Goal: Transaction & Acquisition: Purchase product/service

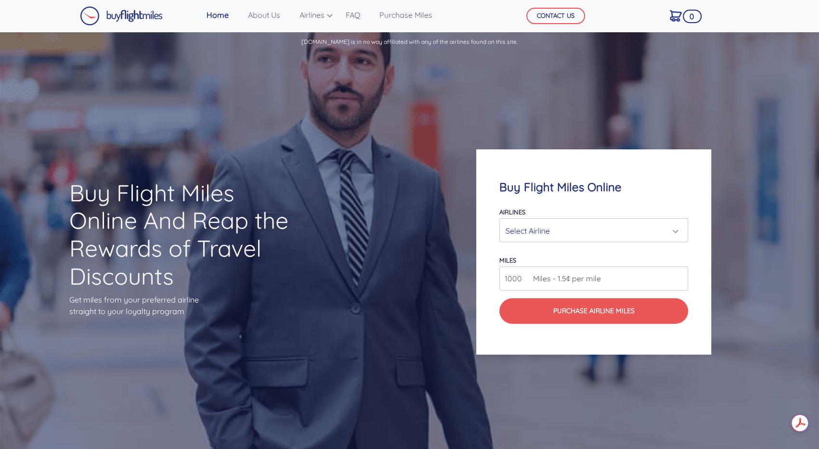
click at [593, 230] on div "Select Airline" at bounding box center [591, 230] width 170 height 18
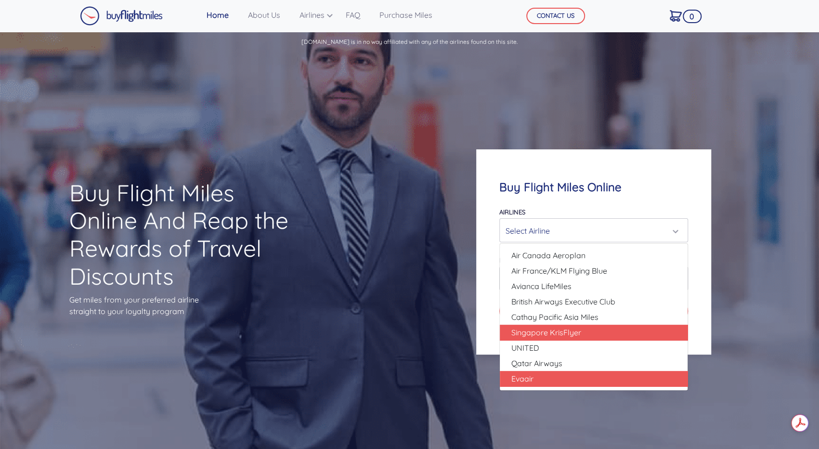
scroll to position [96, 0]
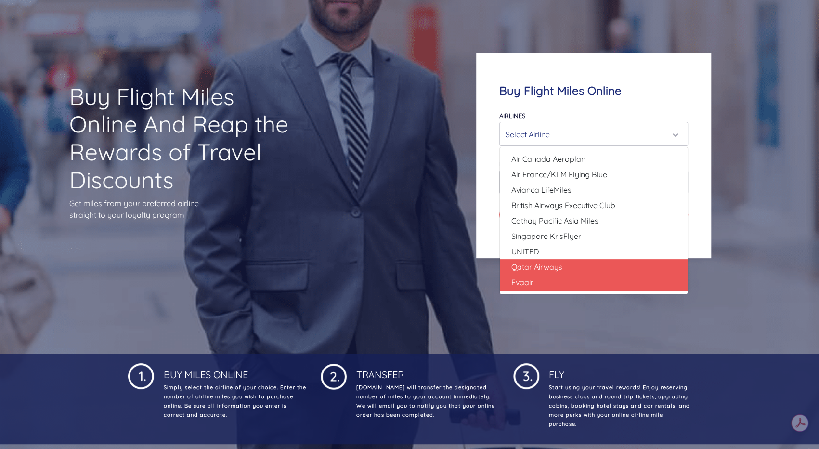
click at [558, 265] on span "Qatar Airways" at bounding box center [536, 267] width 51 height 12
select select "Qatar Airways"
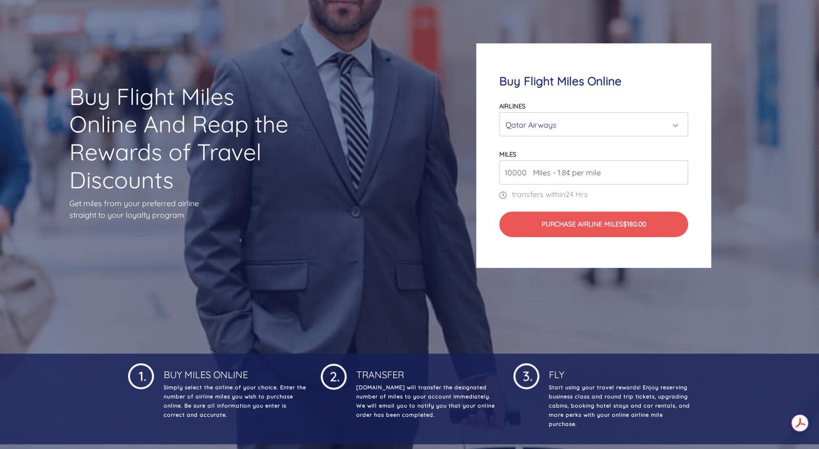
click at [668, 169] on input "10000" at bounding box center [593, 172] width 189 height 24
click at [682, 173] on input "10000" at bounding box center [593, 172] width 189 height 24
click at [678, 170] on input "11000" at bounding box center [593, 172] width 189 height 24
click at [680, 175] on input "10000" at bounding box center [593, 172] width 189 height 24
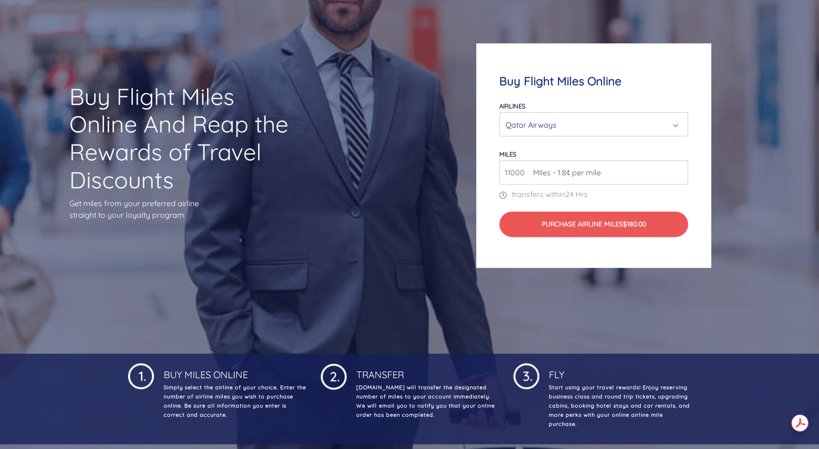
click at [680, 168] on input "11000" at bounding box center [593, 172] width 189 height 24
click at [681, 172] on input "12000" at bounding box center [593, 172] width 189 height 24
drag, startPoint x: 535, startPoint y: 170, endPoint x: 478, endPoint y: 174, distance: 57.9
click at [478, 174] on div "Buy Flight Miles Online Airlines Air Canada Aeroplan Air France/KLM Flying Blue…" at bounding box center [593, 155] width 235 height 224
click at [532, 179] on input "12000" at bounding box center [593, 172] width 189 height 24
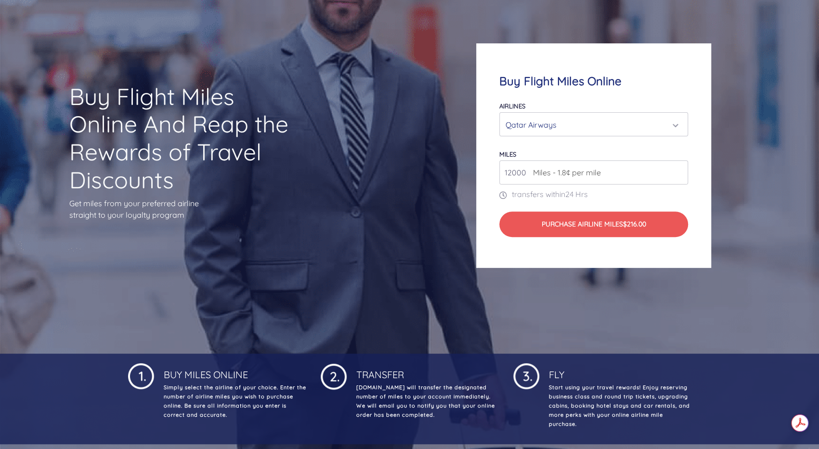
type input "0"
type input "100000"
click at [539, 143] on form "Airlines Air Canada Aeroplan Air France/KLM Flying Blue Avianca LifeMiles Briti…" at bounding box center [593, 168] width 189 height 137
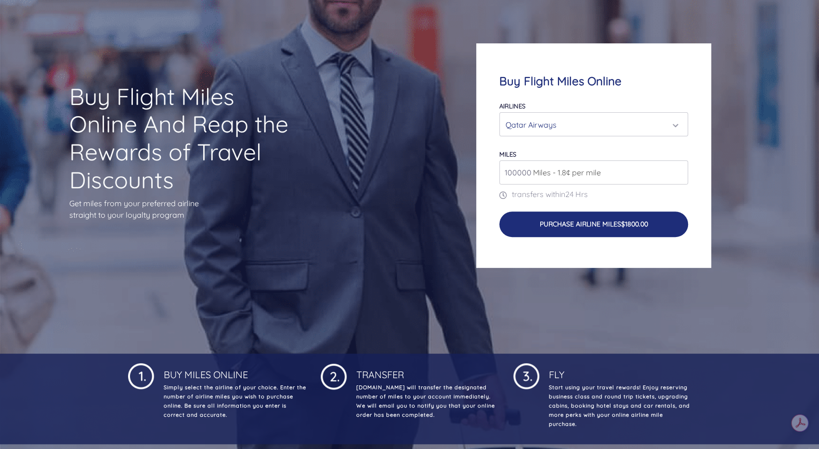
click at [568, 224] on button "Purchase Airline Miles $1800.00" at bounding box center [593, 223] width 189 height 25
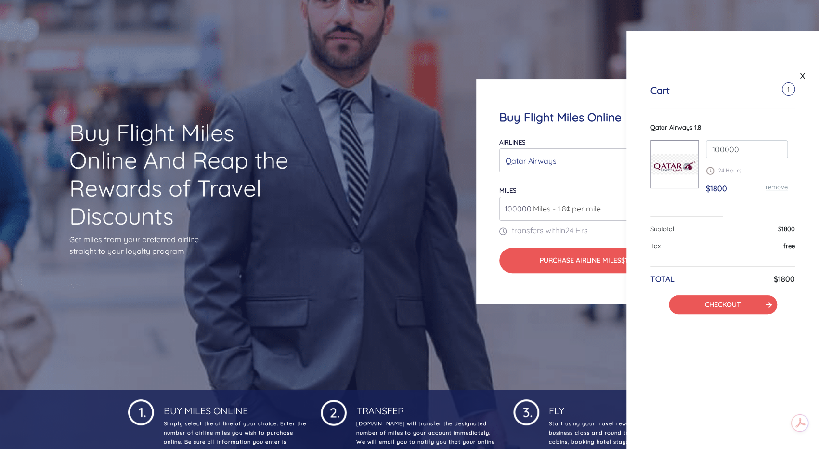
scroll to position [48, 0]
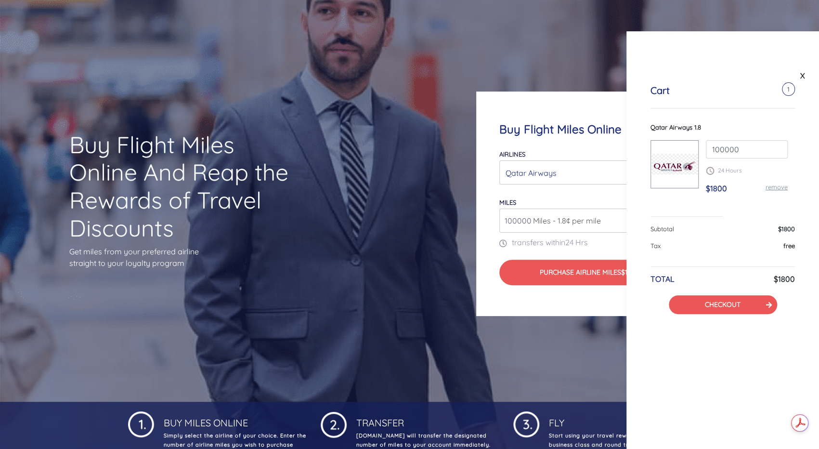
click at [675, 175] on div at bounding box center [674, 164] width 48 height 48
click at [717, 300] on link "CHECKOUT" at bounding box center [723, 304] width 36 height 9
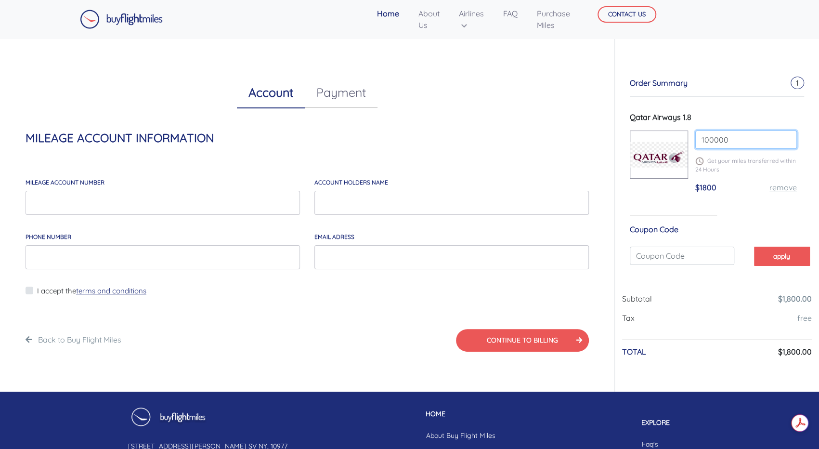
drag, startPoint x: 733, startPoint y: 141, endPoint x: 704, endPoint y: 138, distance: 29.1
click at [704, 138] on input "100000" at bounding box center [746, 139] width 102 height 18
type input "130000"
click at [743, 183] on div "$1800 remove" at bounding box center [746, 190] width 102 height 19
click at [743, 130] on input "130000" at bounding box center [746, 139] width 102 height 18
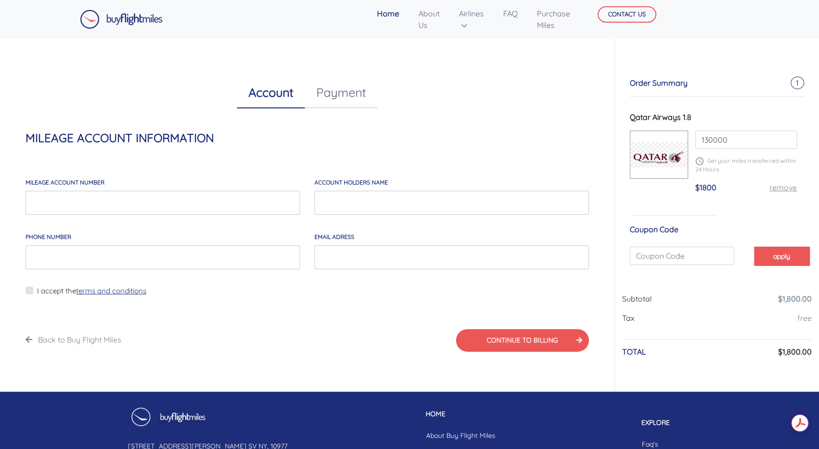
click at [741, 231] on div "Coupon Code" at bounding box center [717, 229] width 174 height 12
